Goal: Transaction & Acquisition: Purchase product/service

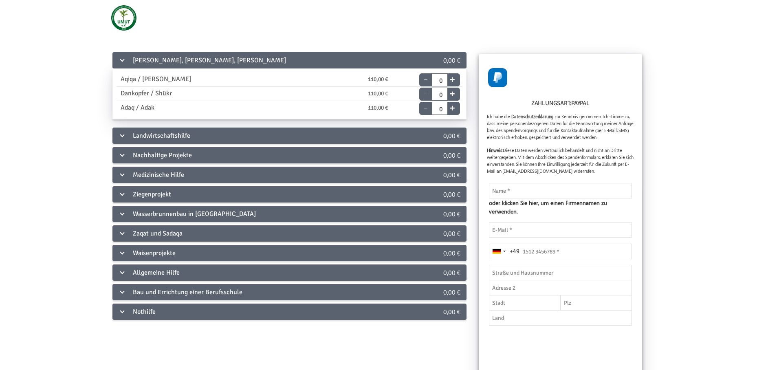
click at [535, 105] on h6 "Zahlungsart: PayPal" at bounding box center [560, 105] width 147 height 13
click at [495, 74] on img at bounding box center [497, 77] width 19 height 19
click at [563, 106] on h6 "Zahlungsart: PayPal" at bounding box center [560, 105] width 147 height 13
click at [123, 62] on div "[PERSON_NAME], [PERSON_NAME], [PERSON_NAME]" at bounding box center [263, 60] width 302 height 16
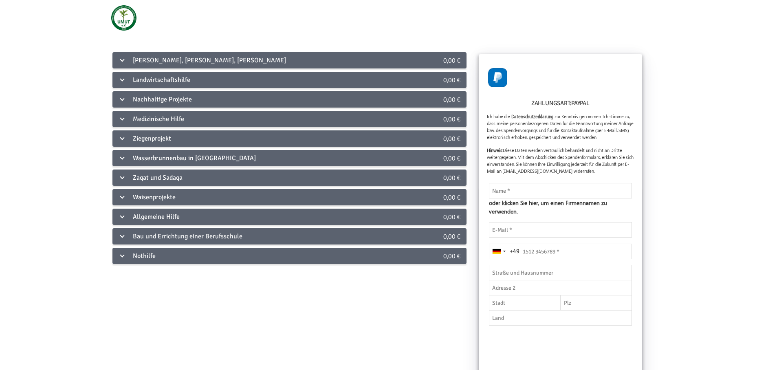
click at [123, 115] on div "Medizinische Hilfe" at bounding box center [263, 119] width 302 height 16
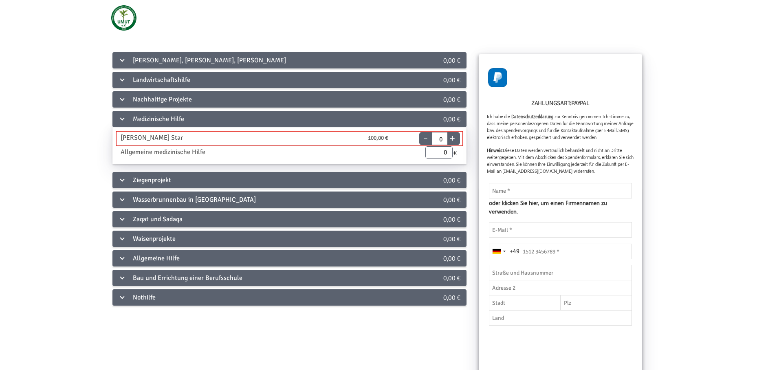
click at [454, 136] on button "+" at bounding box center [452, 136] width 10 height 11
type input "1"
